Goal: Navigation & Orientation: Find specific page/section

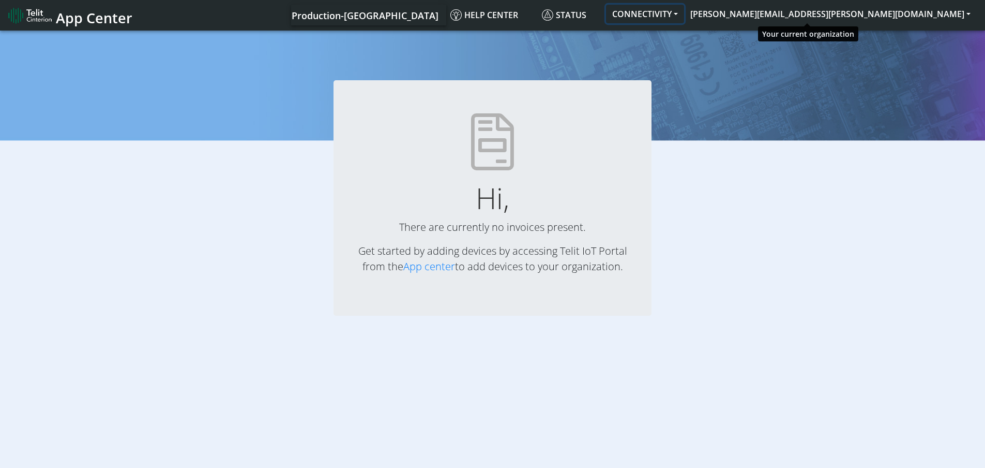
click at [684, 8] on button "CONNECTIVITY" at bounding box center [645, 14] width 78 height 19
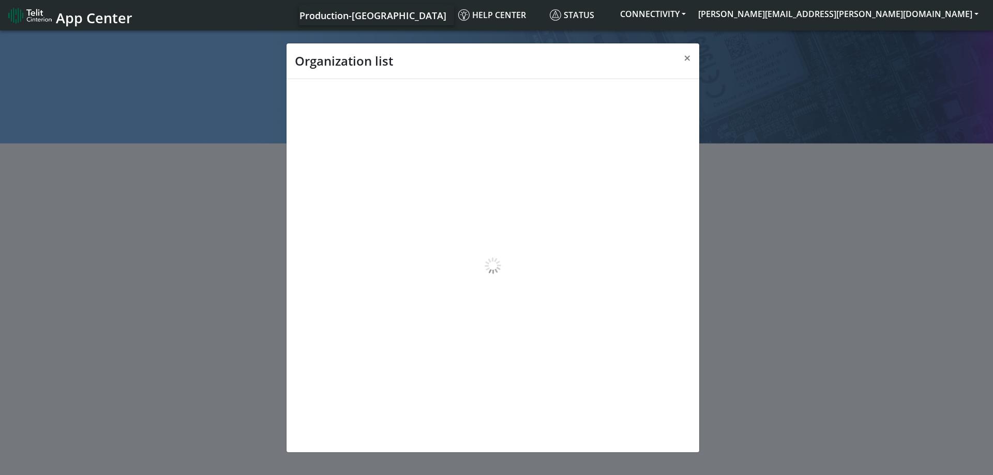
scroll to position [4, 0]
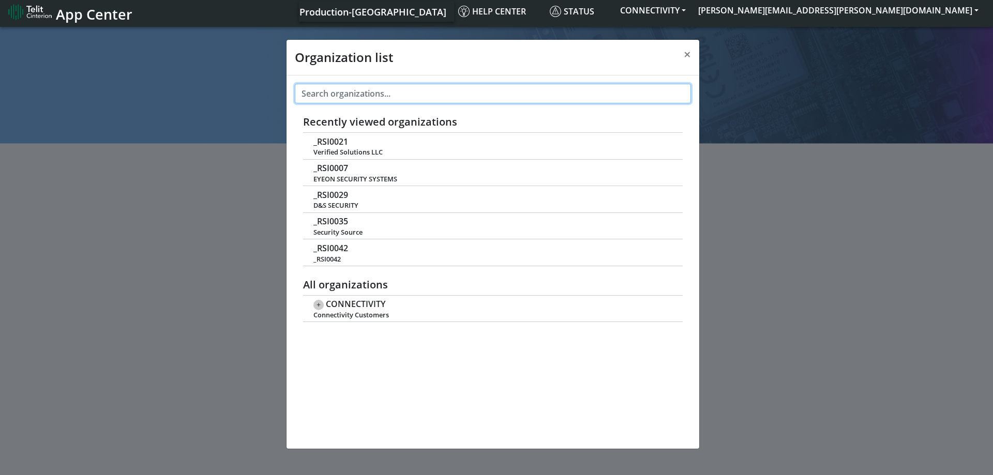
click at [440, 91] on input "text" at bounding box center [493, 94] width 396 height 20
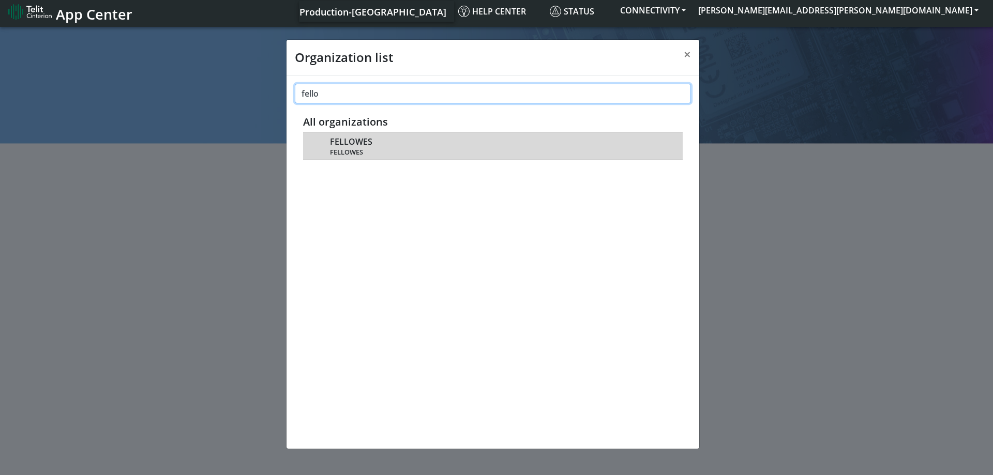
type input "fello"
click at [385, 142] on div "FELLOWES FELLOWES" at bounding box center [500, 146] width 341 height 21
click at [348, 146] on span "FELLOWES" at bounding box center [351, 142] width 42 height 10
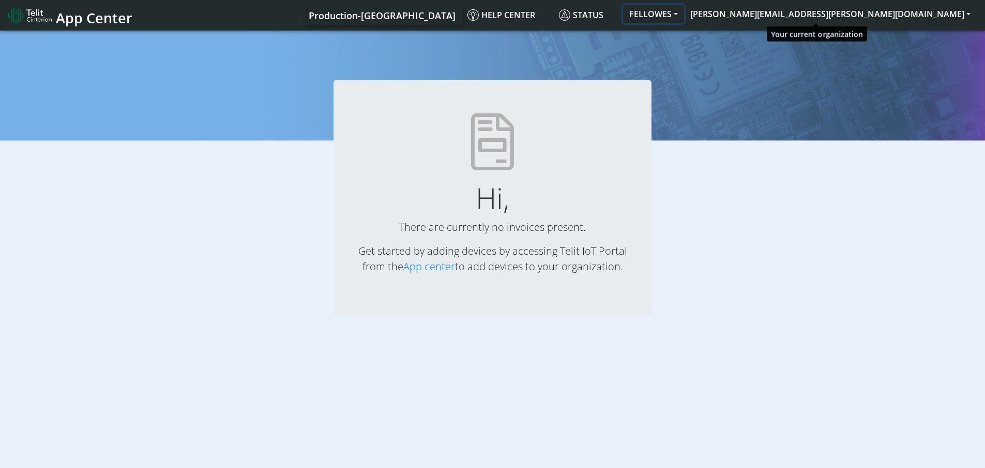
click at [684, 13] on button "FELLOWES" at bounding box center [653, 14] width 61 height 19
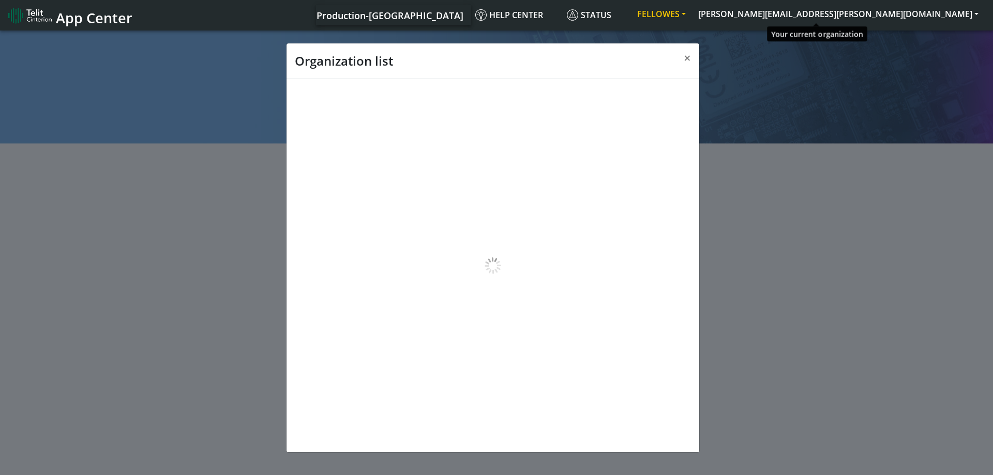
scroll to position [4, 0]
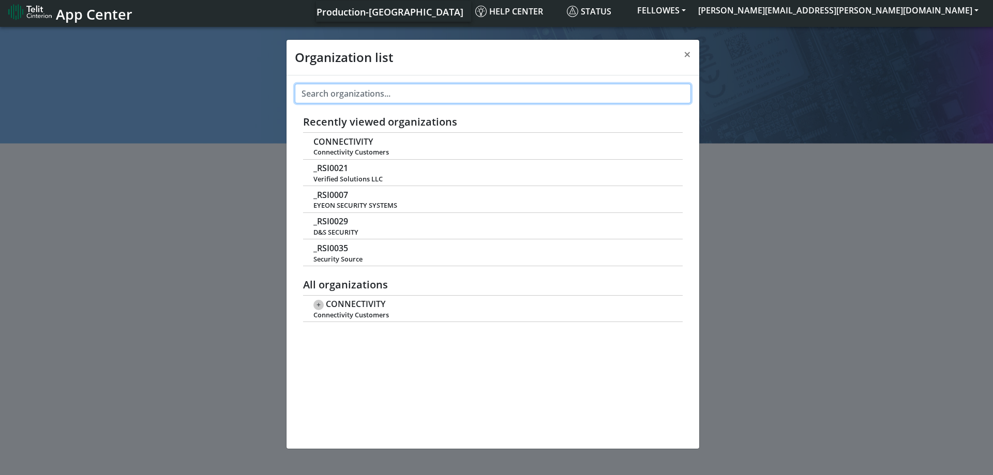
click at [407, 96] on input "text" at bounding box center [493, 94] width 396 height 20
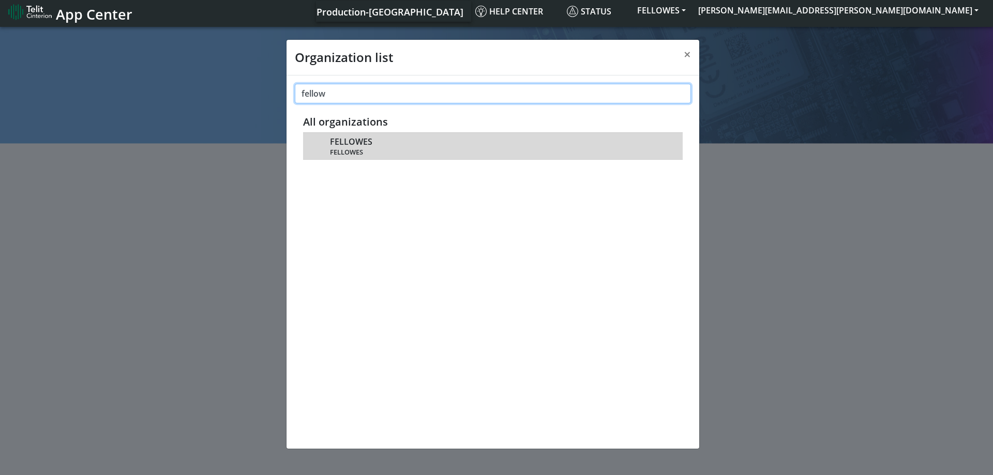
type input "fellow"
click at [358, 148] on span "FELLOWES" at bounding box center [500, 152] width 341 height 8
click at [317, 146] on td "FELLOWES FELLOWES" at bounding box center [493, 146] width 380 height 26
click at [328, 140] on td "FELLOWES FELLOWES" at bounding box center [493, 146] width 380 height 26
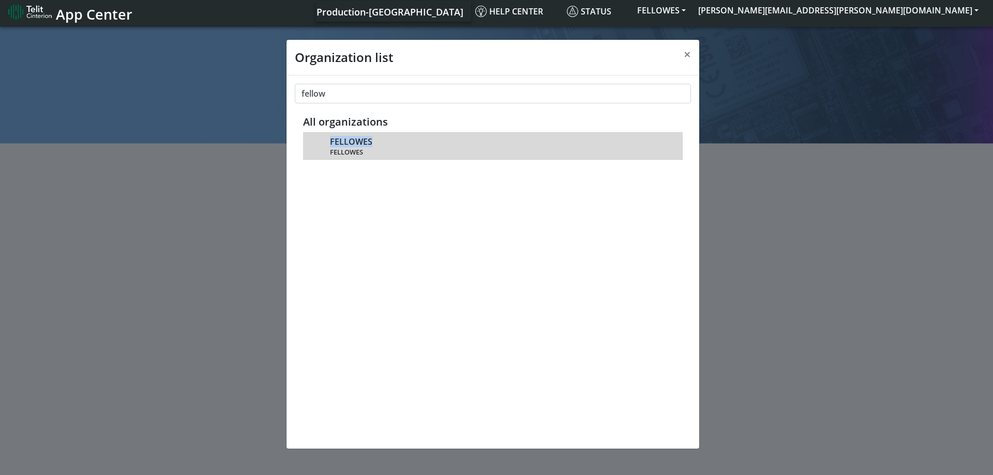
click at [328, 140] on td "FELLOWES FELLOWES" at bounding box center [493, 146] width 380 height 26
click at [323, 147] on td "FELLOWES FELLOWES" at bounding box center [493, 146] width 380 height 26
click at [356, 154] on span "FELLOWES" at bounding box center [500, 152] width 341 height 8
click at [408, 137] on div "FELLOWES FELLOWES" at bounding box center [500, 146] width 341 height 21
click at [337, 146] on span "FELLOWES" at bounding box center [351, 142] width 42 height 10
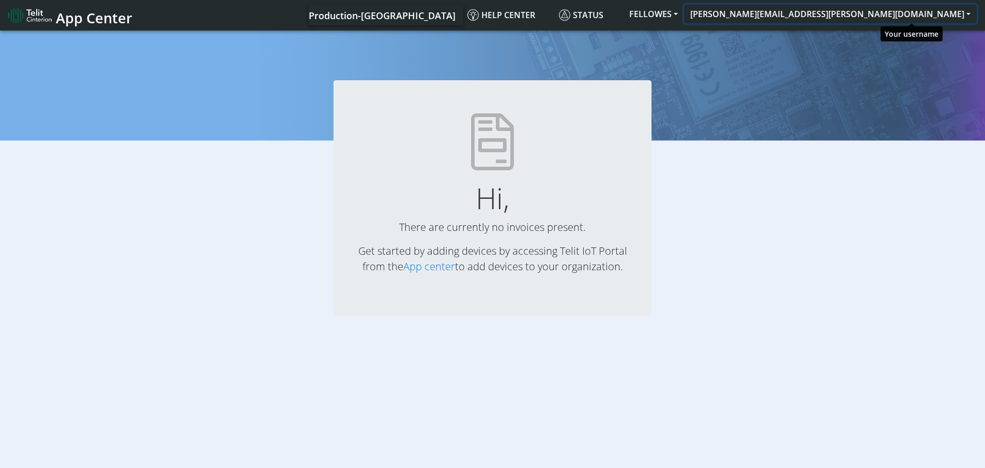
click at [871, 10] on button "[PERSON_NAME][EMAIL_ADDRESS][PERSON_NAME][DOMAIN_NAME]" at bounding box center [830, 14] width 293 height 19
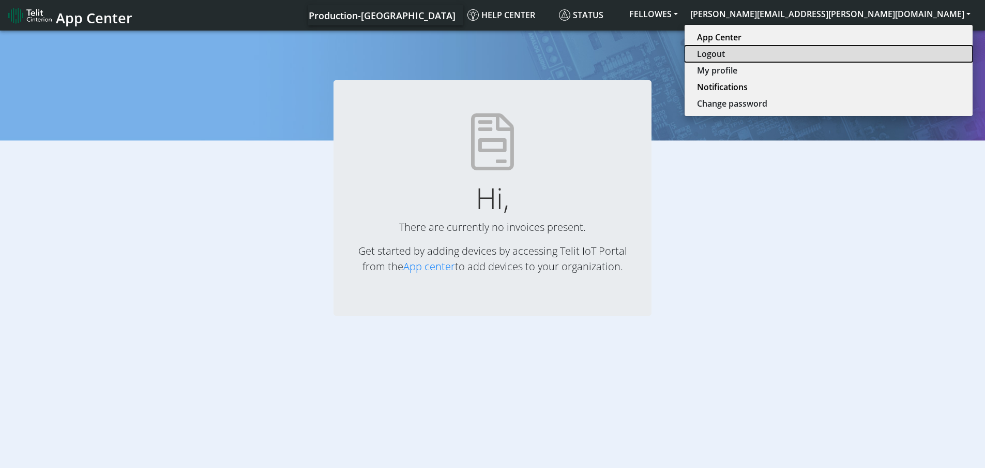
click at [889, 54] on button "Logout" at bounding box center [829, 54] width 288 height 17
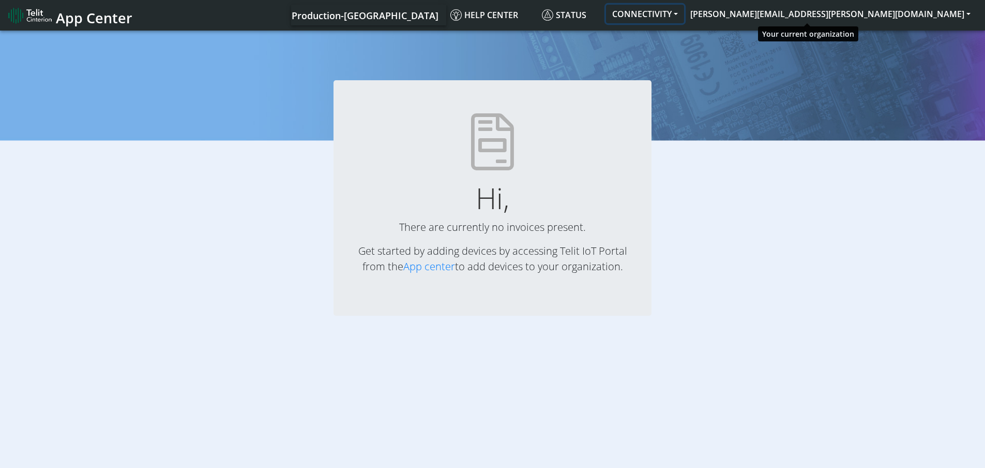
click at [684, 16] on button "CONNECTIVITY" at bounding box center [645, 14] width 78 height 19
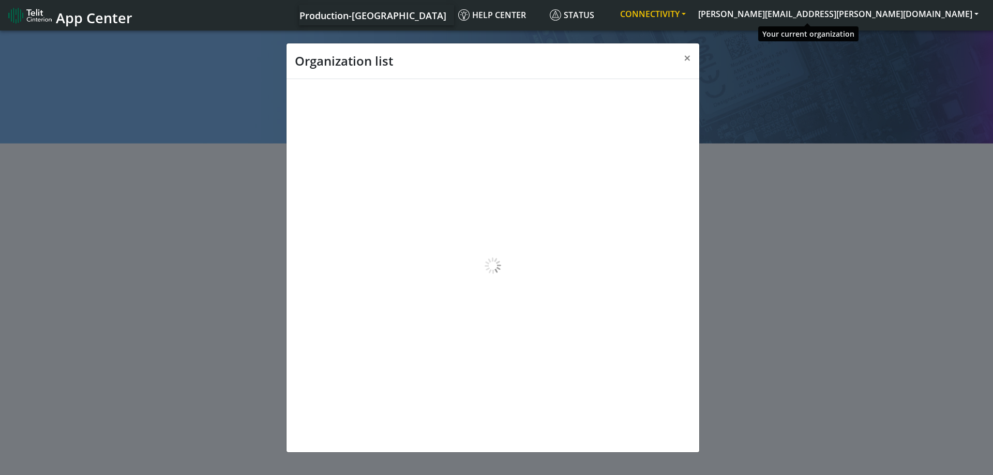
scroll to position [4, 0]
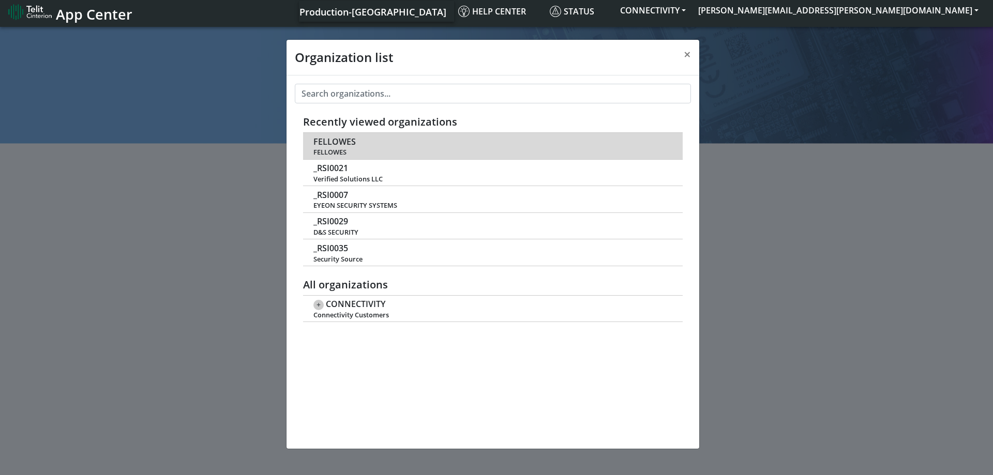
click at [349, 146] on span "FELLOWES" at bounding box center [334, 142] width 42 height 10
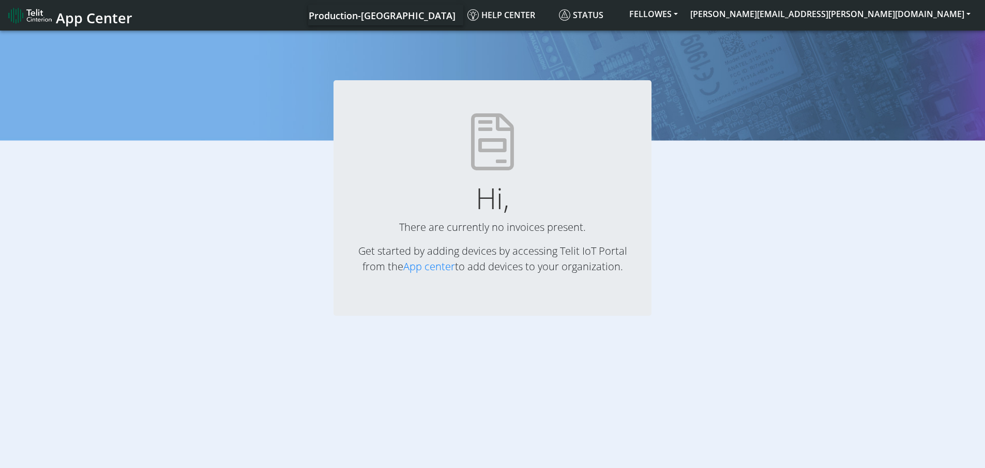
click at [456, 21] on span "Production-[GEOGRAPHIC_DATA]" at bounding box center [382, 15] width 147 height 12
click at [535, 17] on span "Help center" at bounding box center [502, 14] width 68 height 11
